Goal: Information Seeking & Learning: Learn about a topic

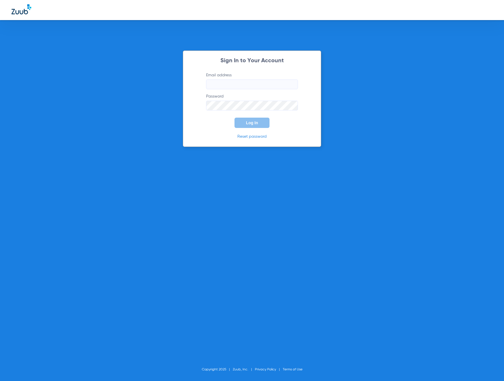
click at [219, 84] on input "Email address" at bounding box center [252, 85] width 92 height 10
type input "[EMAIL_ADDRESS][DOMAIN_NAME]"
click at [235, 118] on button "Log In" at bounding box center [252, 123] width 35 height 10
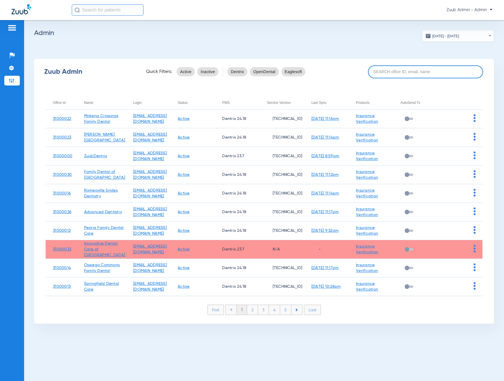
click at [390, 72] on input at bounding box center [425, 71] width 115 height 13
paste input "31000005"
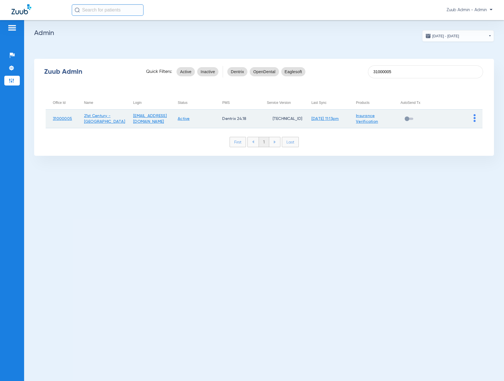
type input "31000005"
click at [476, 119] on td at bounding box center [460, 119] width 45 height 19
click at [474, 119] on img at bounding box center [475, 118] width 2 height 8
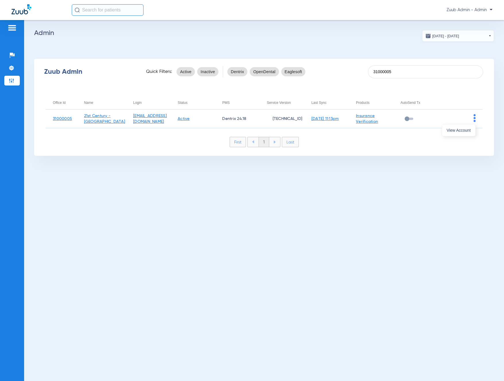
click at [471, 129] on button "View Account" at bounding box center [458, 130] width 33 height 11
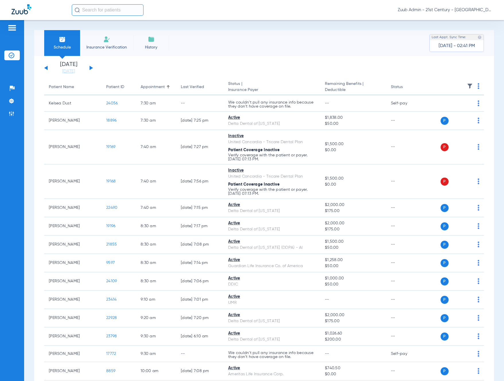
click at [108, 8] on input "text" at bounding box center [108, 9] width 72 height 11
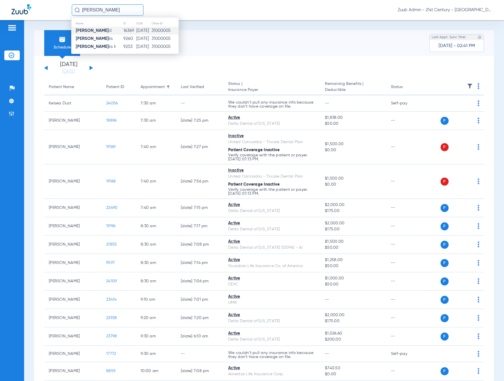
type input "[PERSON_NAME]"
click at [123, 28] on td "16369" at bounding box center [129, 31] width 13 height 8
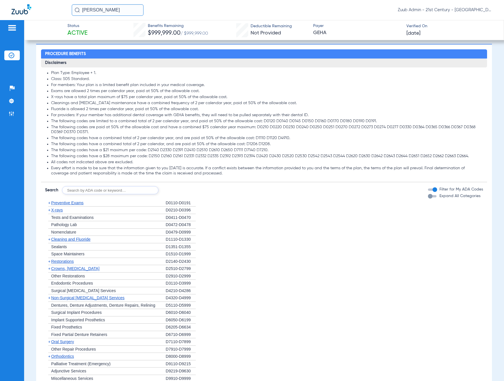
scroll to position [284, 0]
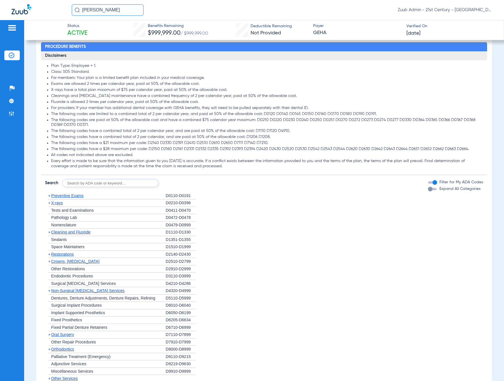
click at [72, 195] on span "Preventive Exams" at bounding box center [67, 196] width 32 height 5
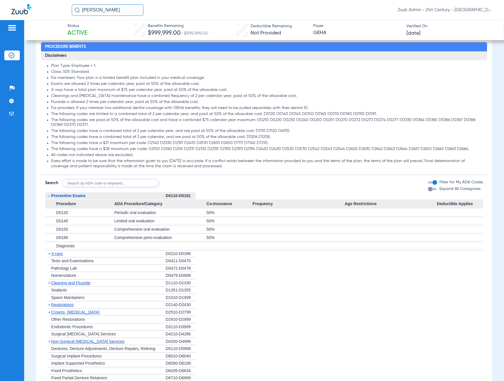
click at [71, 195] on span "Preventive Exams" at bounding box center [68, 196] width 34 height 5
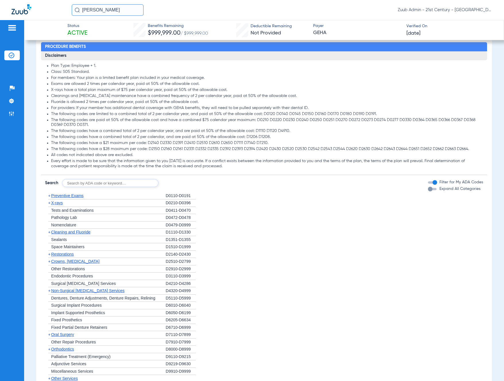
click at [61, 203] on span "X-rays" at bounding box center [56, 203] width 11 height 5
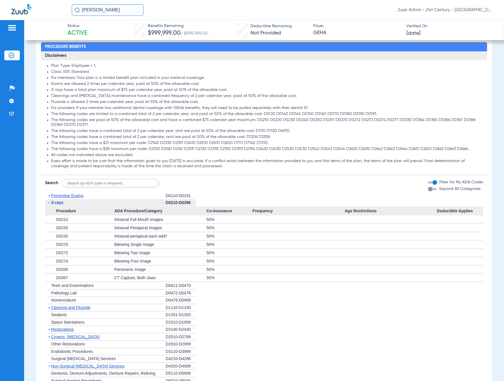
click at [61, 203] on span "X-rays" at bounding box center [57, 202] width 12 height 5
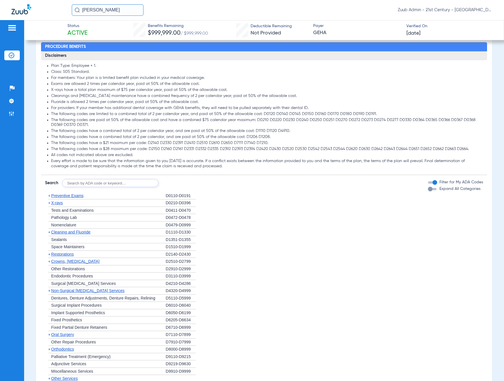
click at [63, 232] on span "Cleaning and Fluoride" at bounding box center [70, 232] width 39 height 5
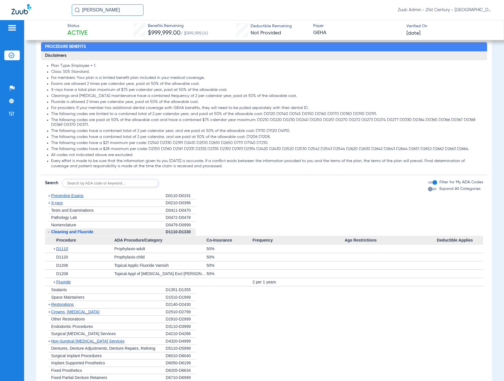
click at [63, 232] on span "Cleaning and Fluoride" at bounding box center [72, 232] width 42 height 5
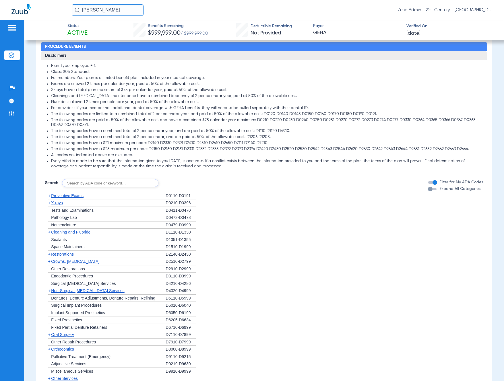
click at [66, 254] on span "Restorations" at bounding box center [62, 254] width 23 height 5
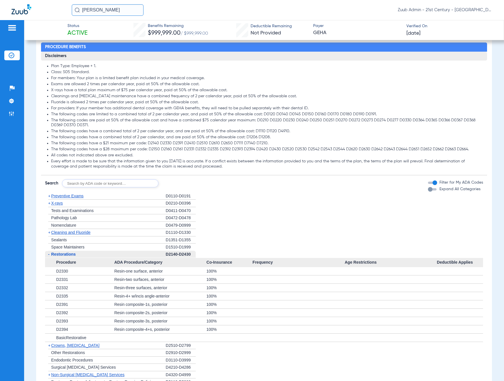
scroll to position [285, 0]
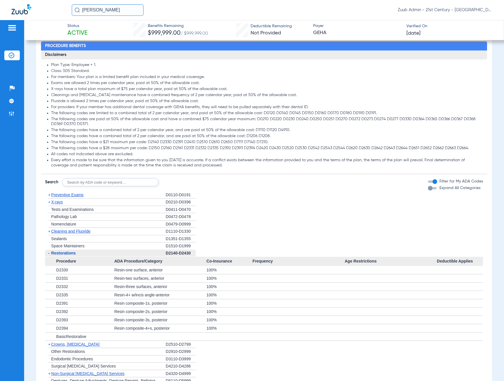
click at [66, 253] on span "Restorations" at bounding box center [63, 253] width 25 height 5
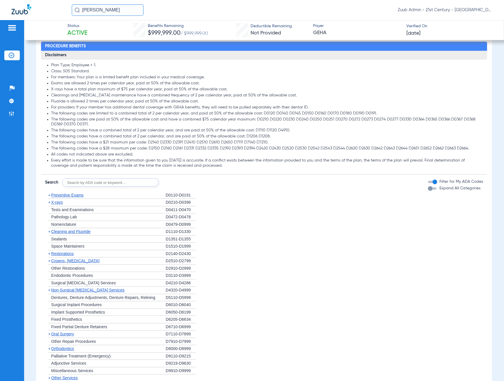
scroll to position [283, 0]
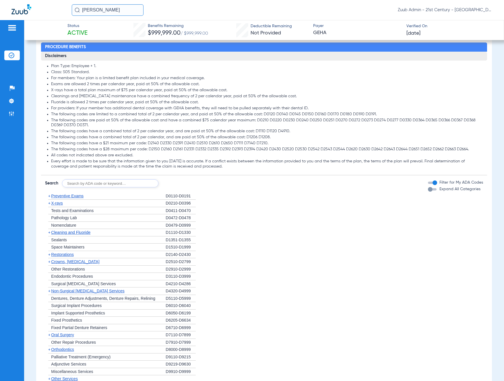
click at [67, 261] on span "Crowns, [MEDICAL_DATA]" at bounding box center [75, 262] width 48 height 5
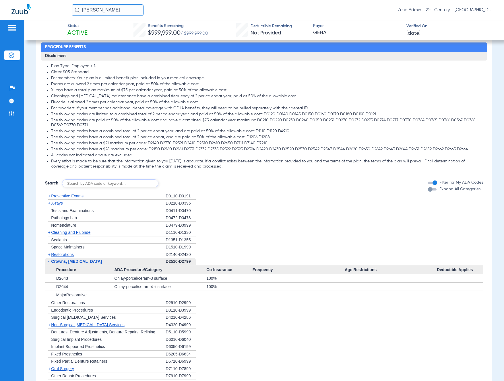
drag, startPoint x: 67, startPoint y: 261, endPoint x: 67, endPoint y: 247, distance: 14.6
click at [67, 261] on span "Crowns, [MEDICAL_DATA]" at bounding box center [76, 261] width 51 height 5
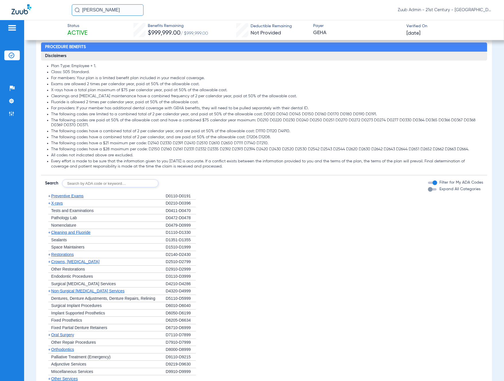
click at [67, 197] on span "Preventive Exams" at bounding box center [67, 196] width 32 height 5
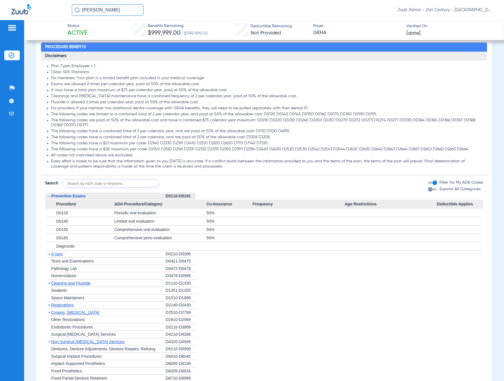
click at [67, 197] on span "Preventive Exams" at bounding box center [68, 196] width 34 height 5
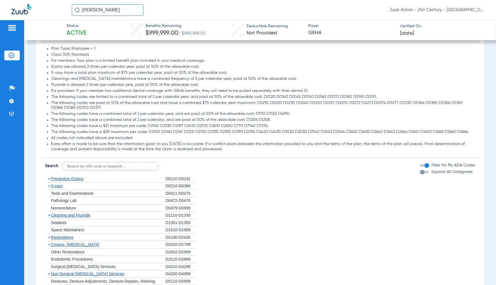
scroll to position [309, 0]
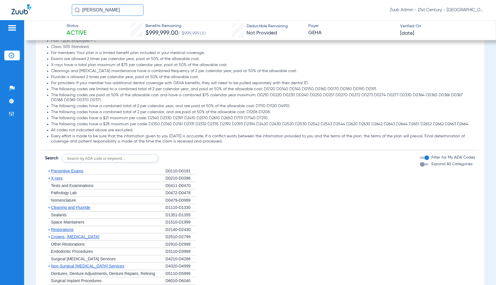
click at [67, 171] on span "Preventive Exams" at bounding box center [67, 171] width 32 height 5
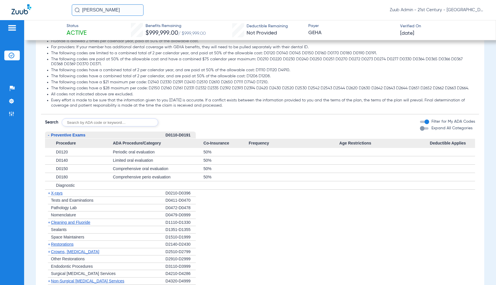
scroll to position [346, 0]
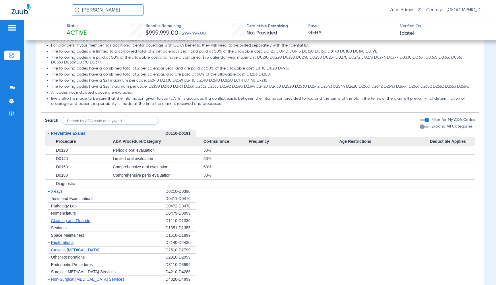
click at [61, 191] on span "X-rays" at bounding box center [56, 191] width 11 height 5
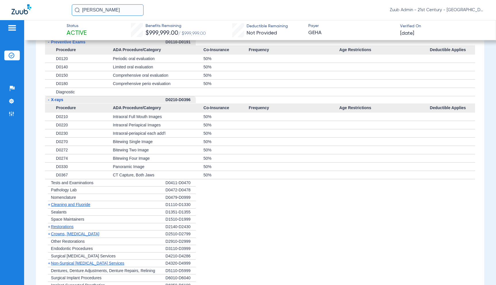
scroll to position [441, 0]
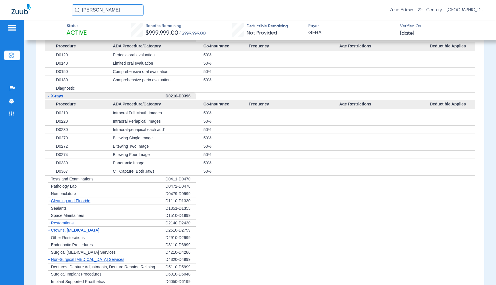
click at [70, 228] on span "Crowns, [MEDICAL_DATA]" at bounding box center [75, 230] width 48 height 5
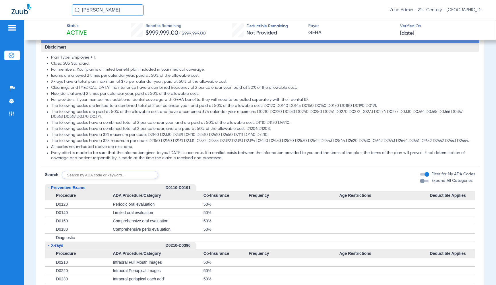
scroll to position [290, 0]
